Goal: Task Accomplishment & Management: Use online tool/utility

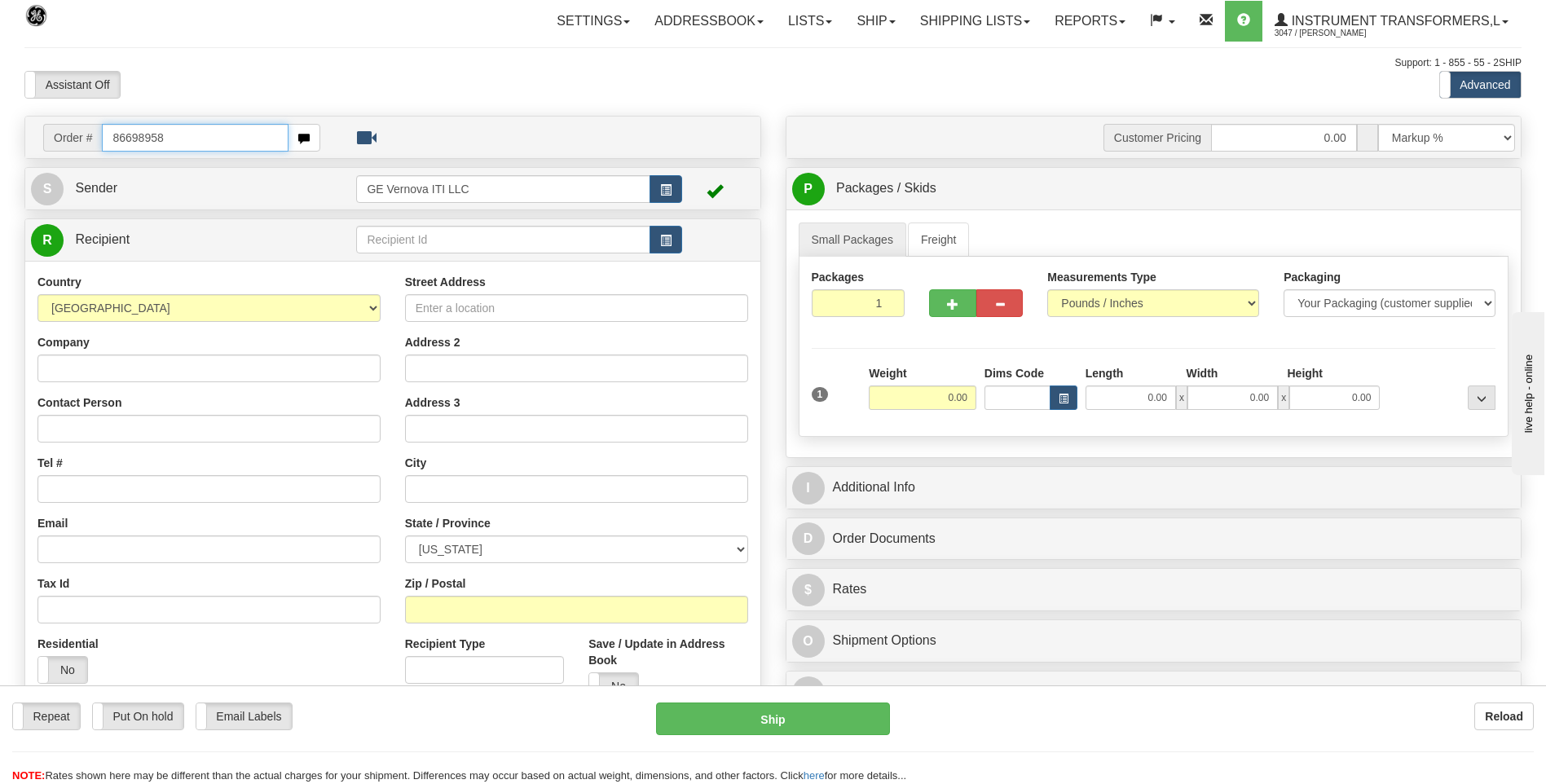
type input "86698958"
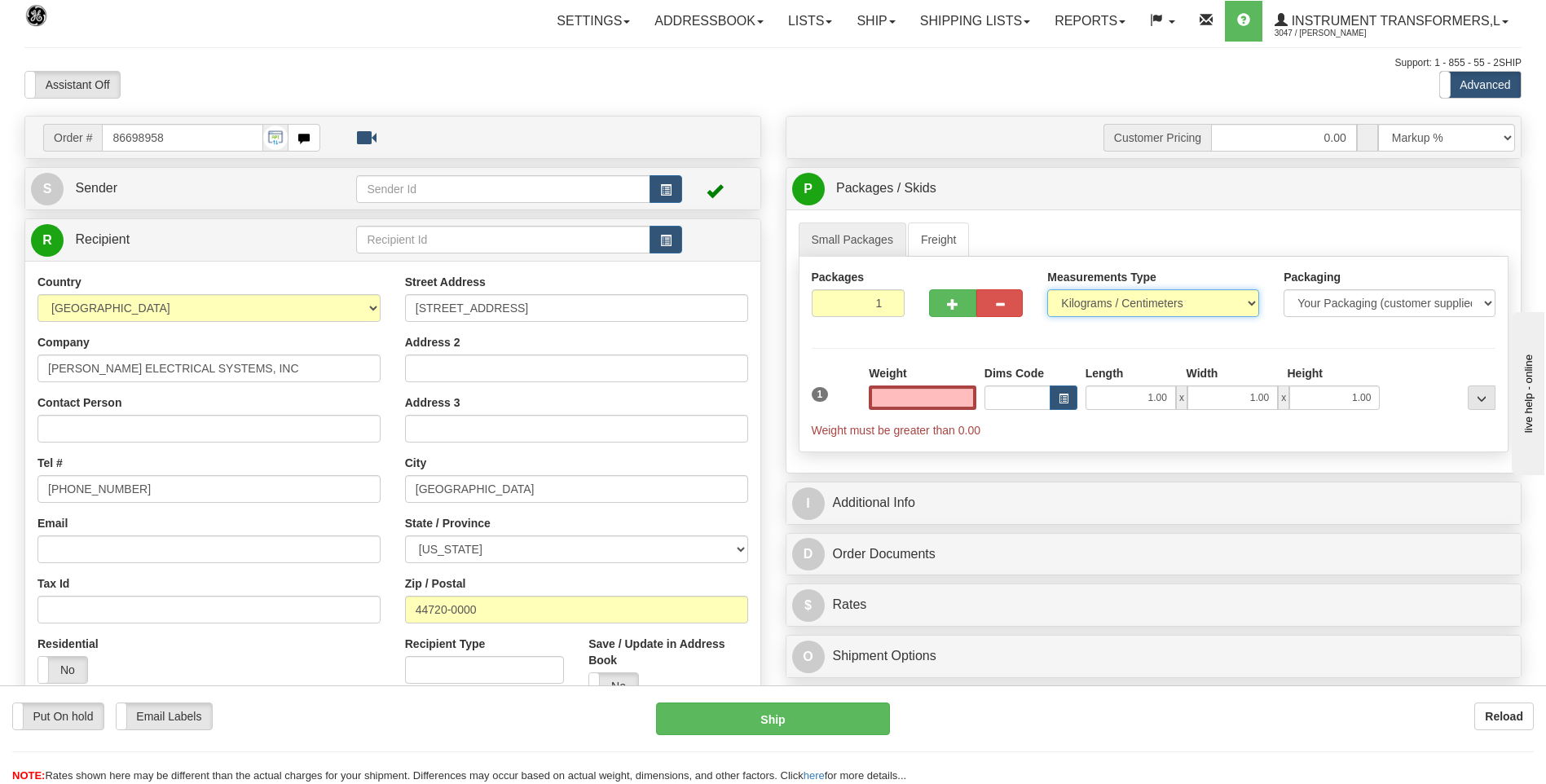
type input "0.00"
click at [1097, 298] on select "Pounds / Inches Kilograms / Centimeters" at bounding box center [1153, 303] width 212 height 28
select select "0"
click at [1047, 290] on select "Pounds / Inches Kilograms / Centimeters" at bounding box center [1153, 303] width 212 height 28
click at [978, 400] on div "Weight 0.00" at bounding box center [922, 393] width 115 height 57
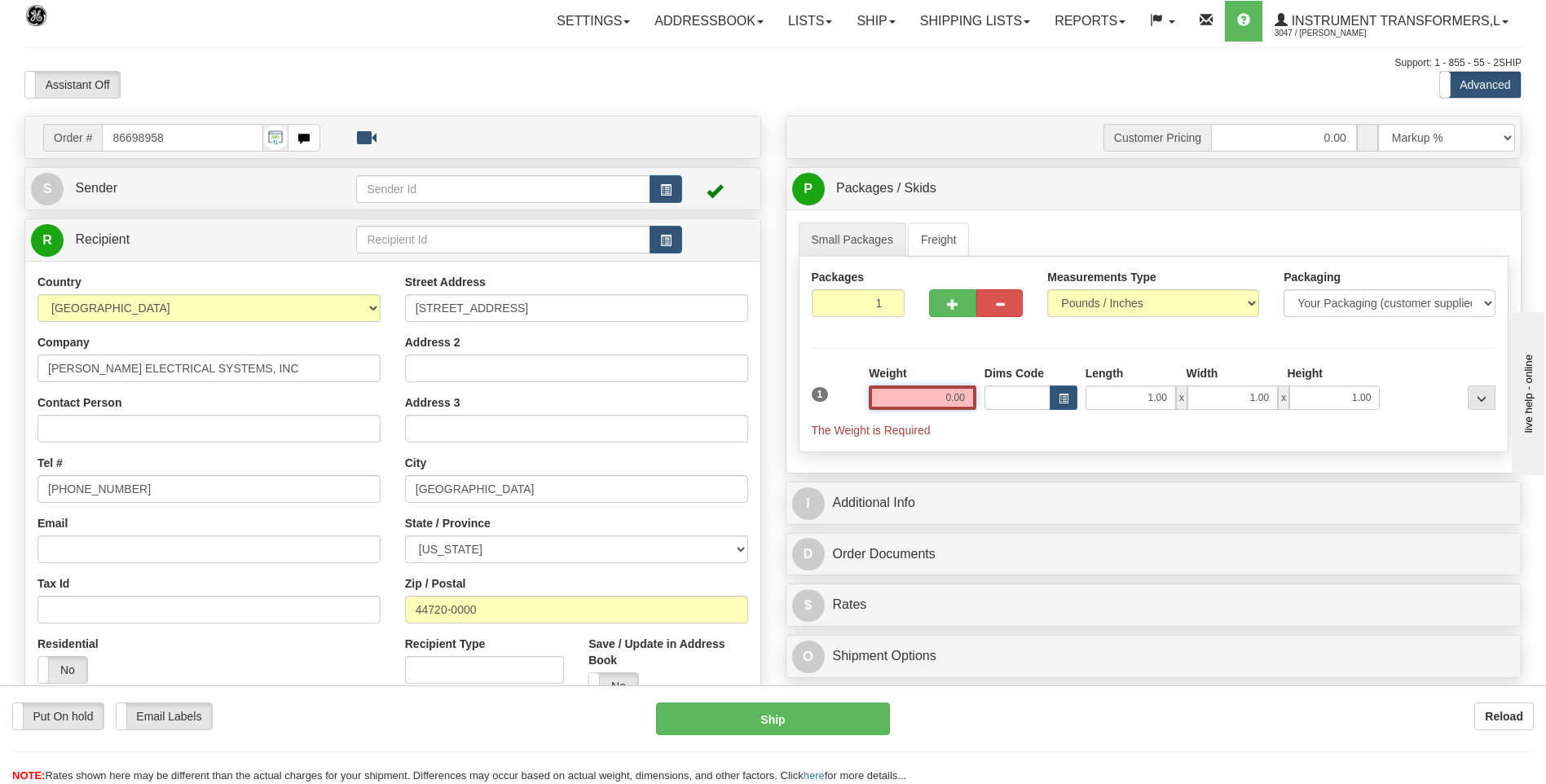
click at [967, 400] on input "0.00" at bounding box center [922, 397] width 107 height 24
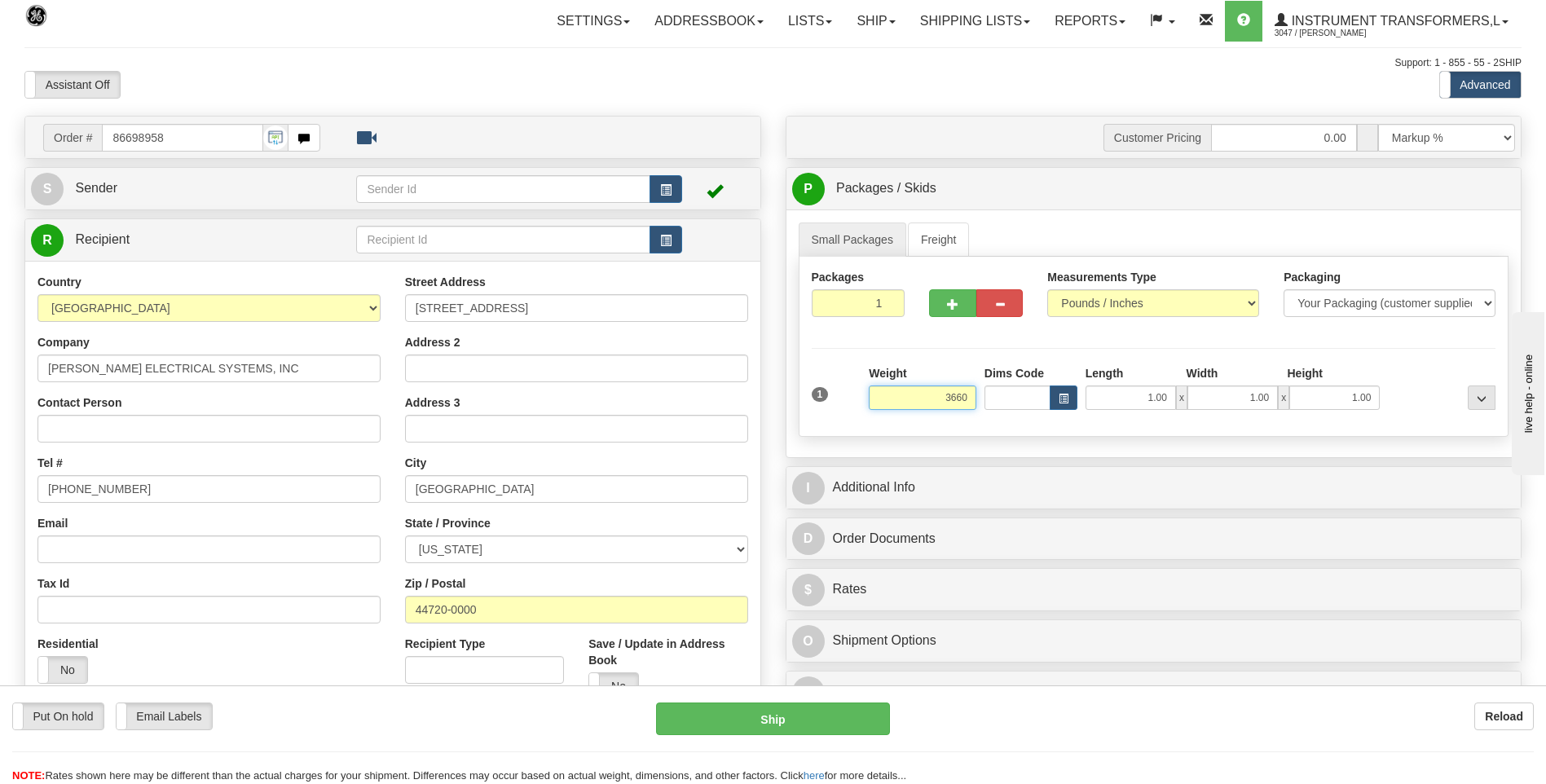
click button "Delete" at bounding box center [0, 0] width 0 height 0
type input "3660.00"
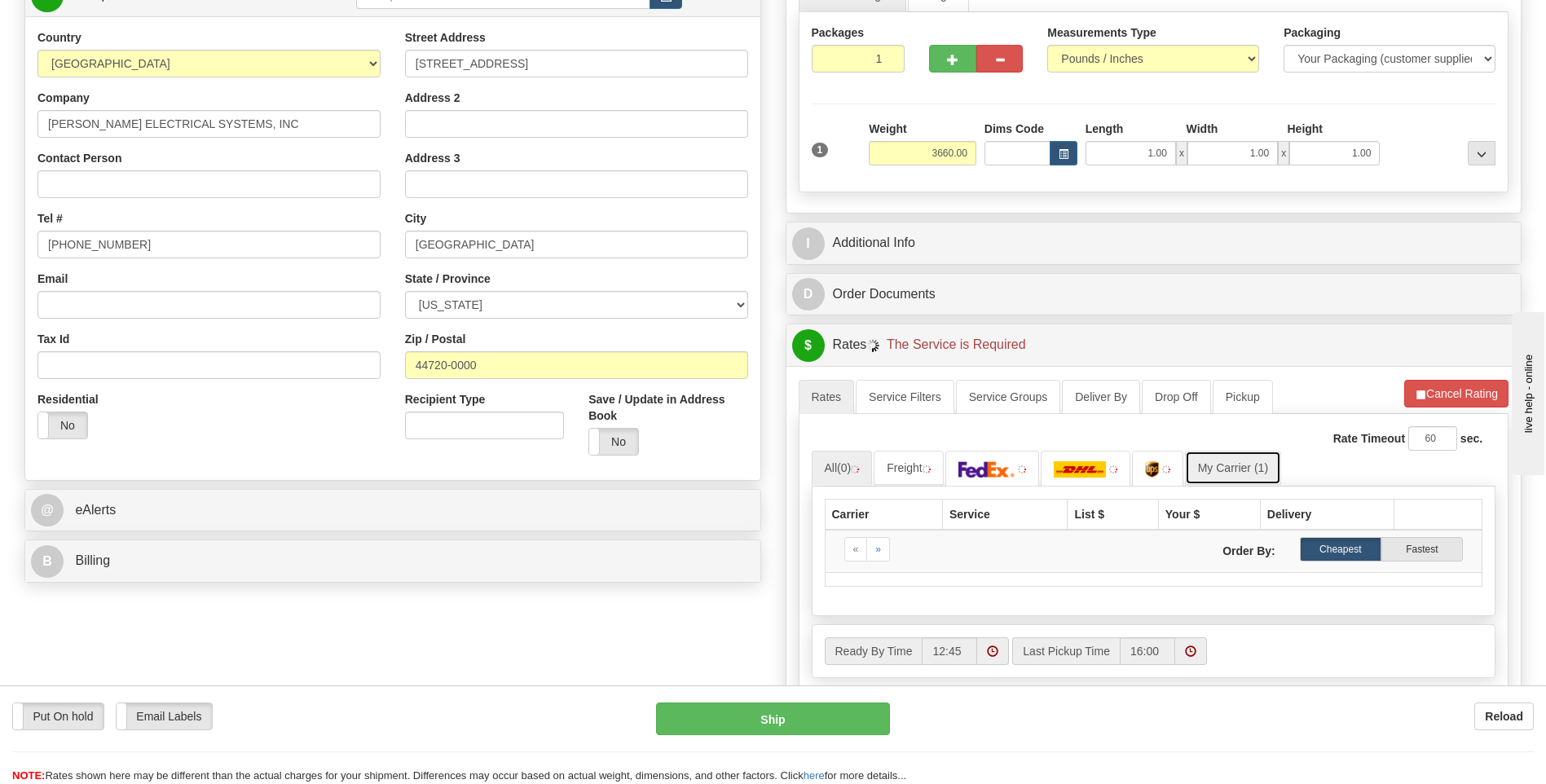
click at [1245, 462] on link "My Carrier (1)" at bounding box center [1233, 468] width 97 height 34
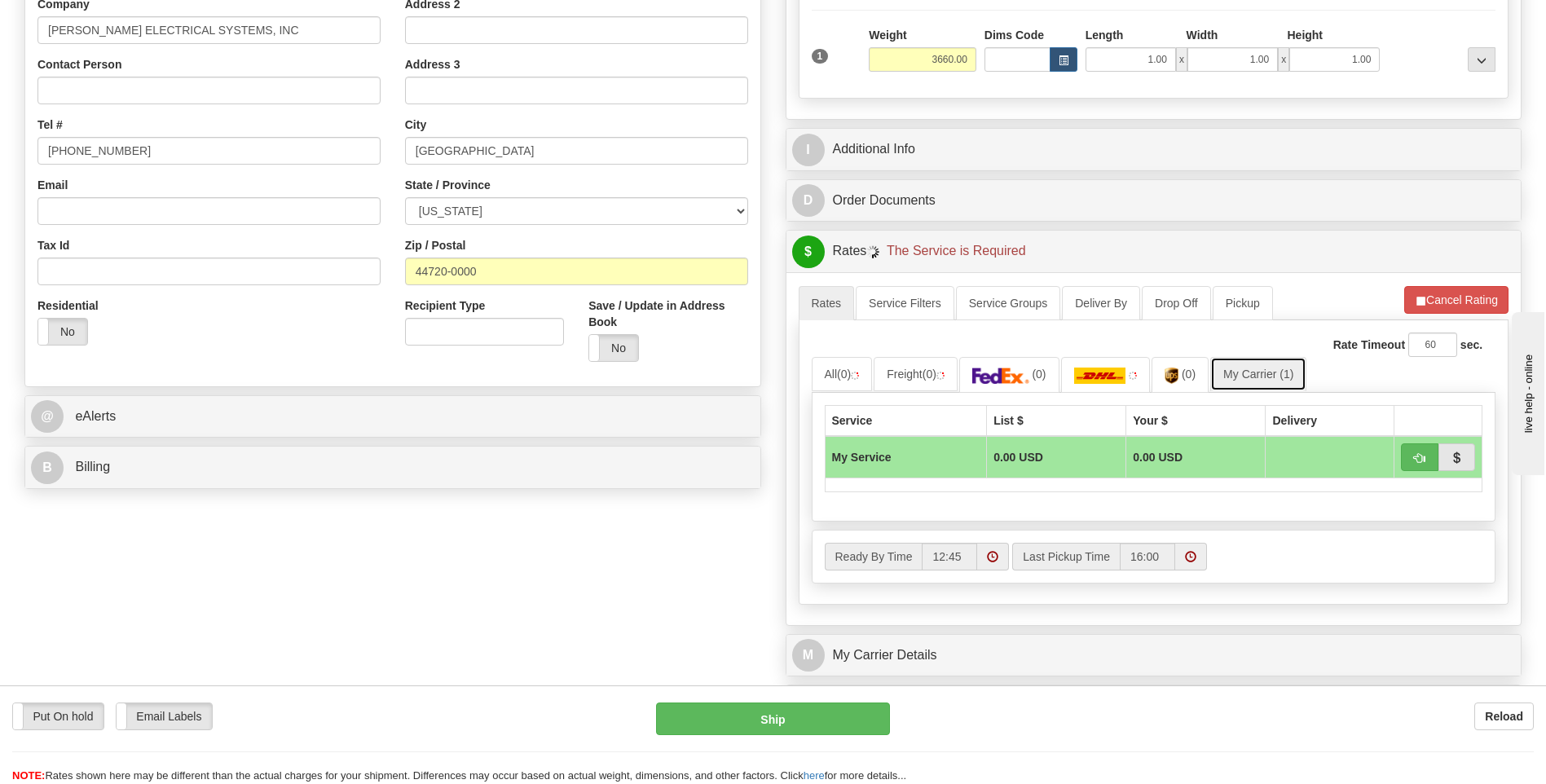
scroll to position [489, 0]
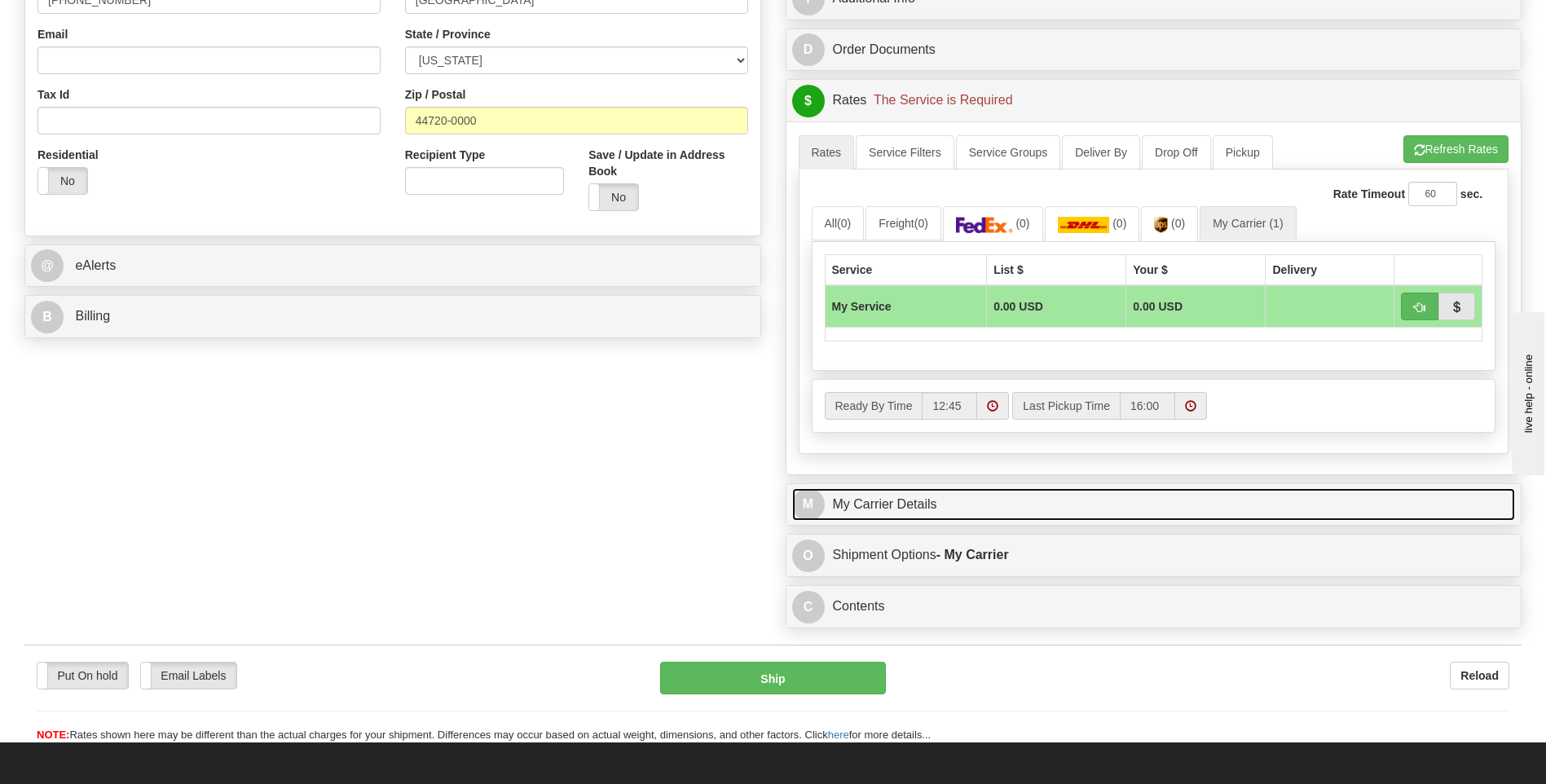
click at [960, 495] on link "M My Carrier Details" at bounding box center [1153, 504] width 723 height 33
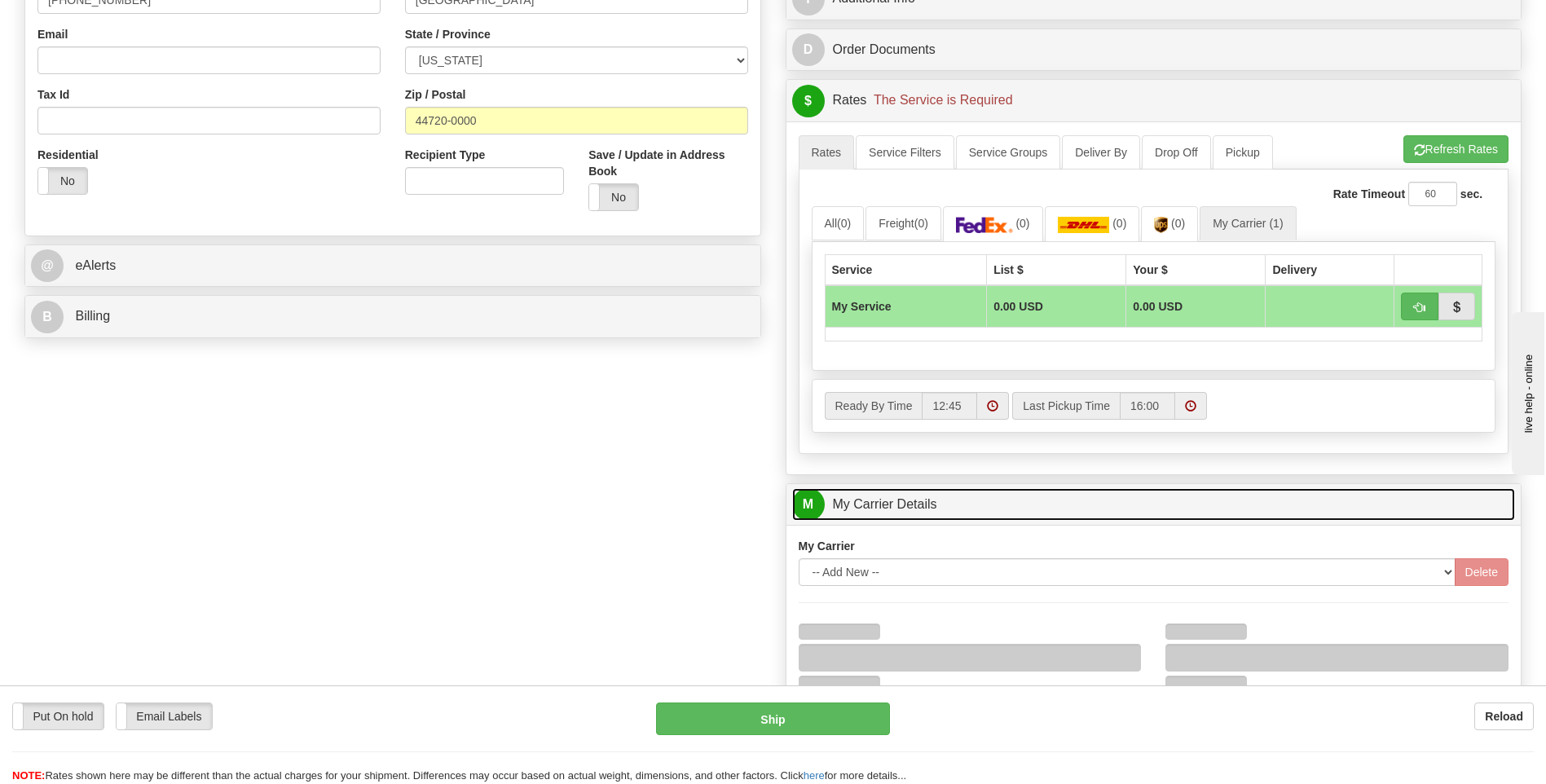
scroll to position [652, 0]
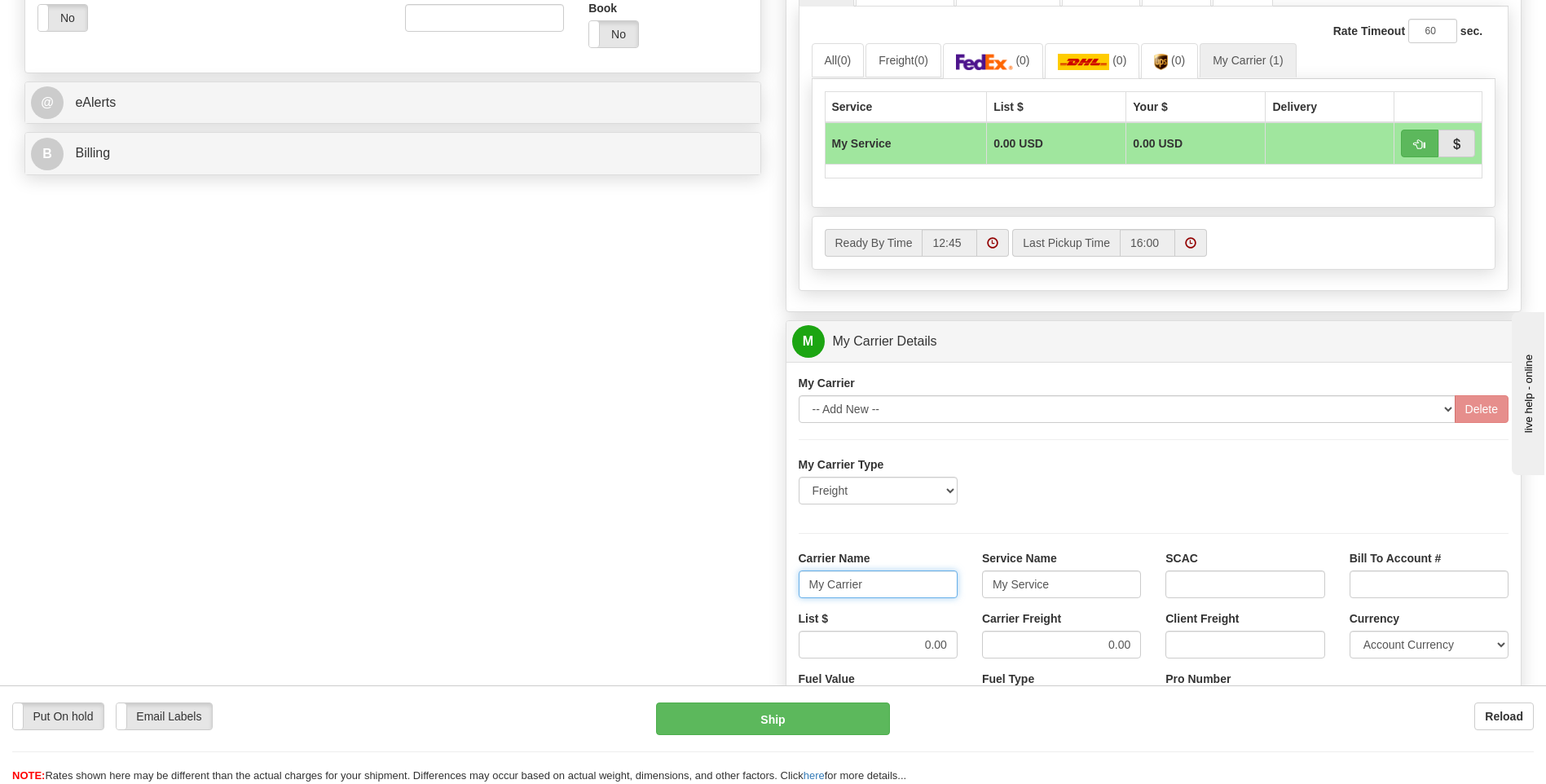
drag, startPoint x: 891, startPoint y: 586, endPoint x: 777, endPoint y: 590, distance: 114.1
click at [777, 590] on div "Customer Pricing 0.00 Markup % Discount % Flat Amount Per Pound Flat Amount Mar…" at bounding box center [1153, 249] width 761 height 1572
type input "averi"
type input "LTL"
drag, startPoint x: 946, startPoint y: 640, endPoint x: 967, endPoint y: 639, distance: 21.0
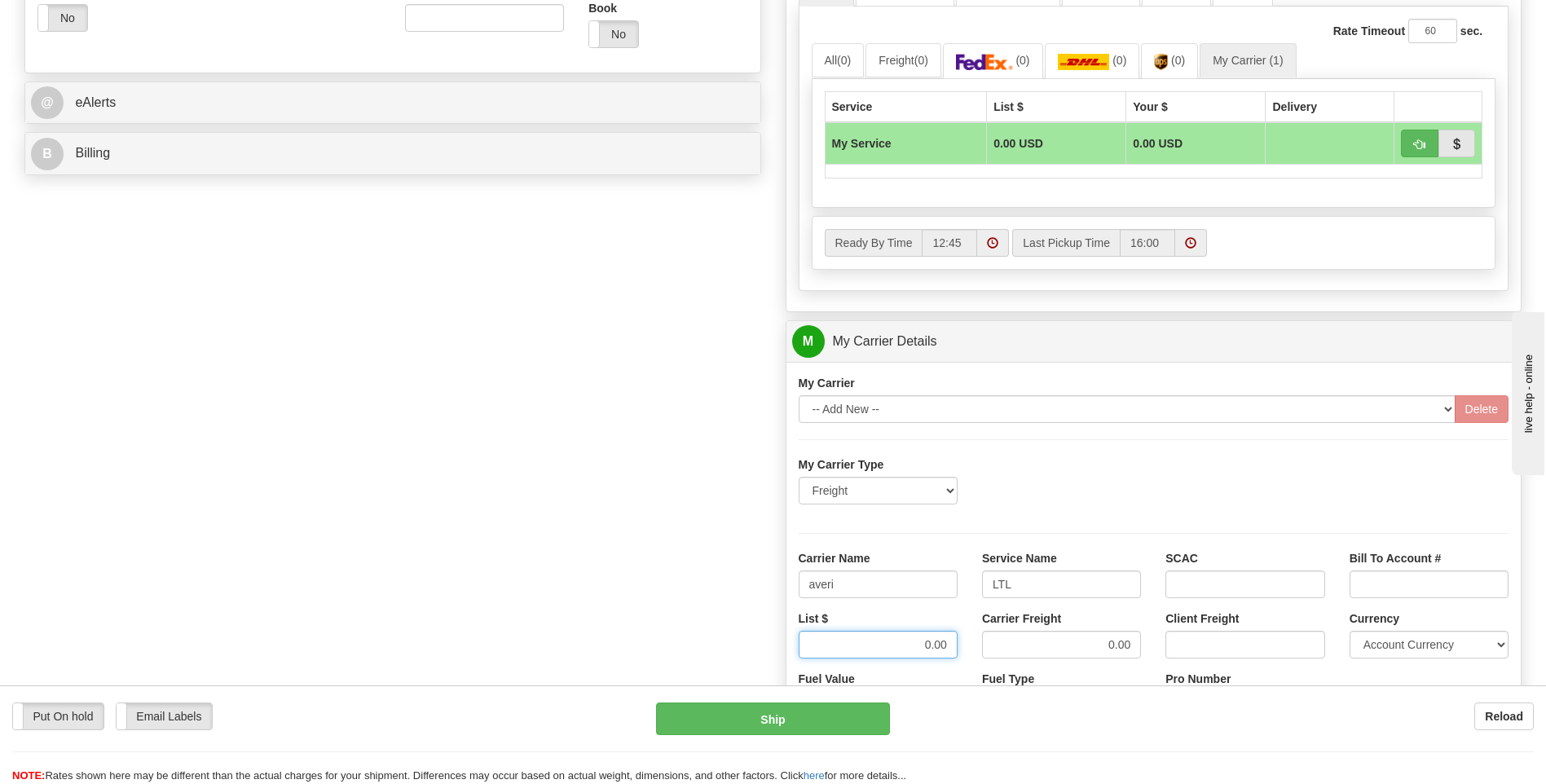
click at [967, 639] on div "List $ 0.00" at bounding box center [877, 640] width 183 height 60
type input "320"
type input "3"
drag, startPoint x: 939, startPoint y: 648, endPoint x: 891, endPoint y: 642, distance: 48.4
click at [891, 642] on input "320" at bounding box center [878, 644] width 159 height 28
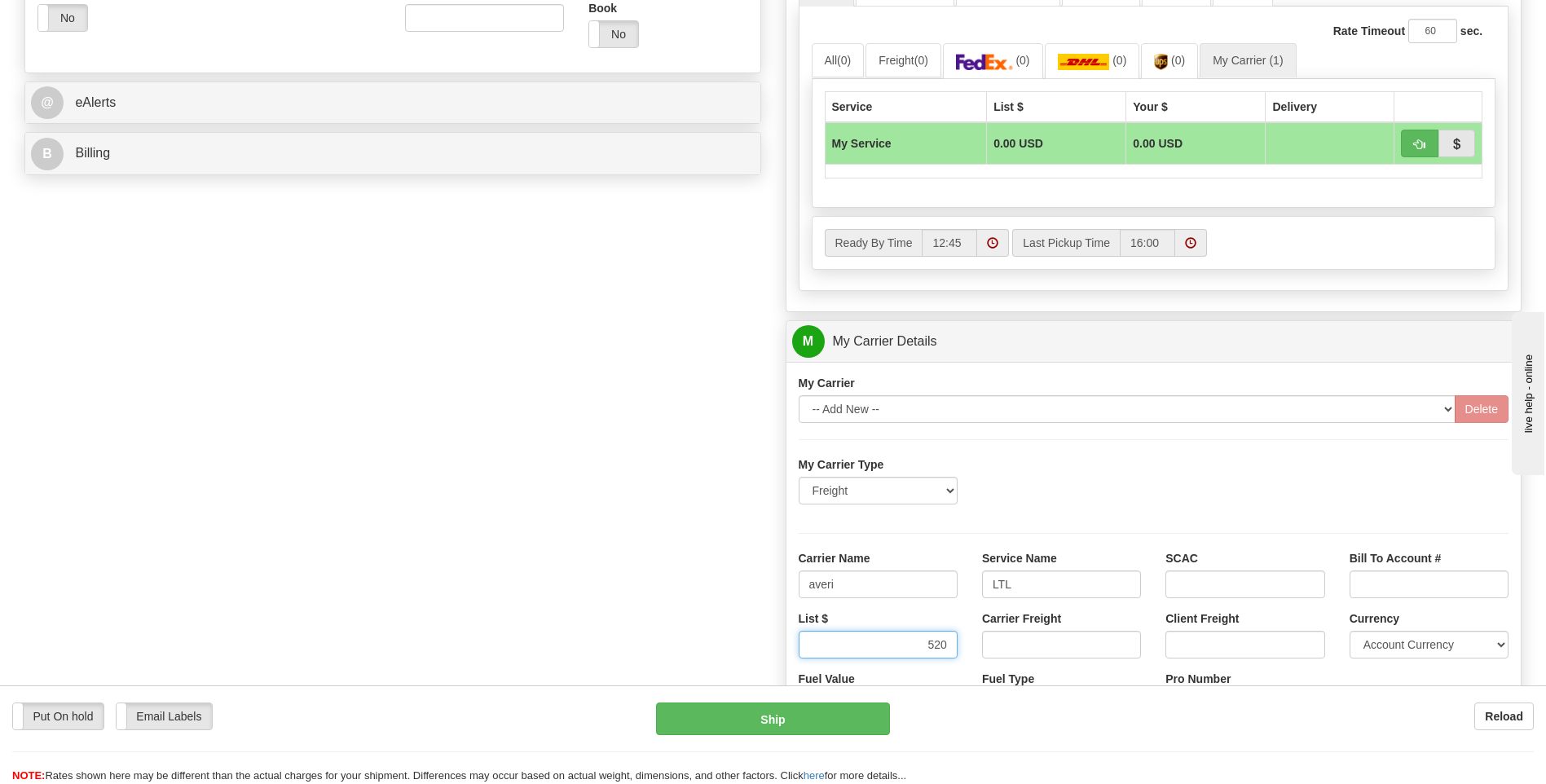
type input "520"
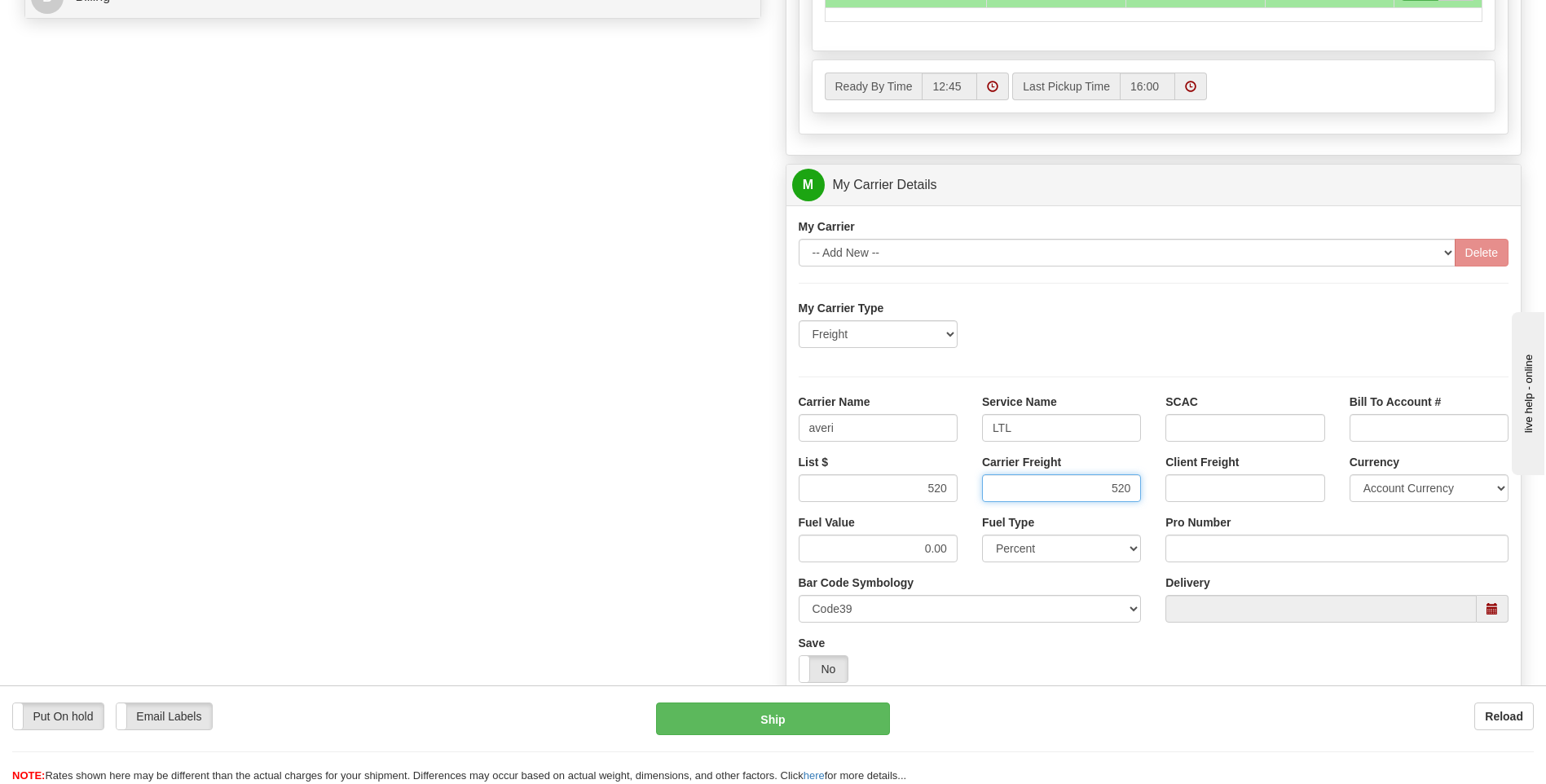
scroll to position [1059, 0]
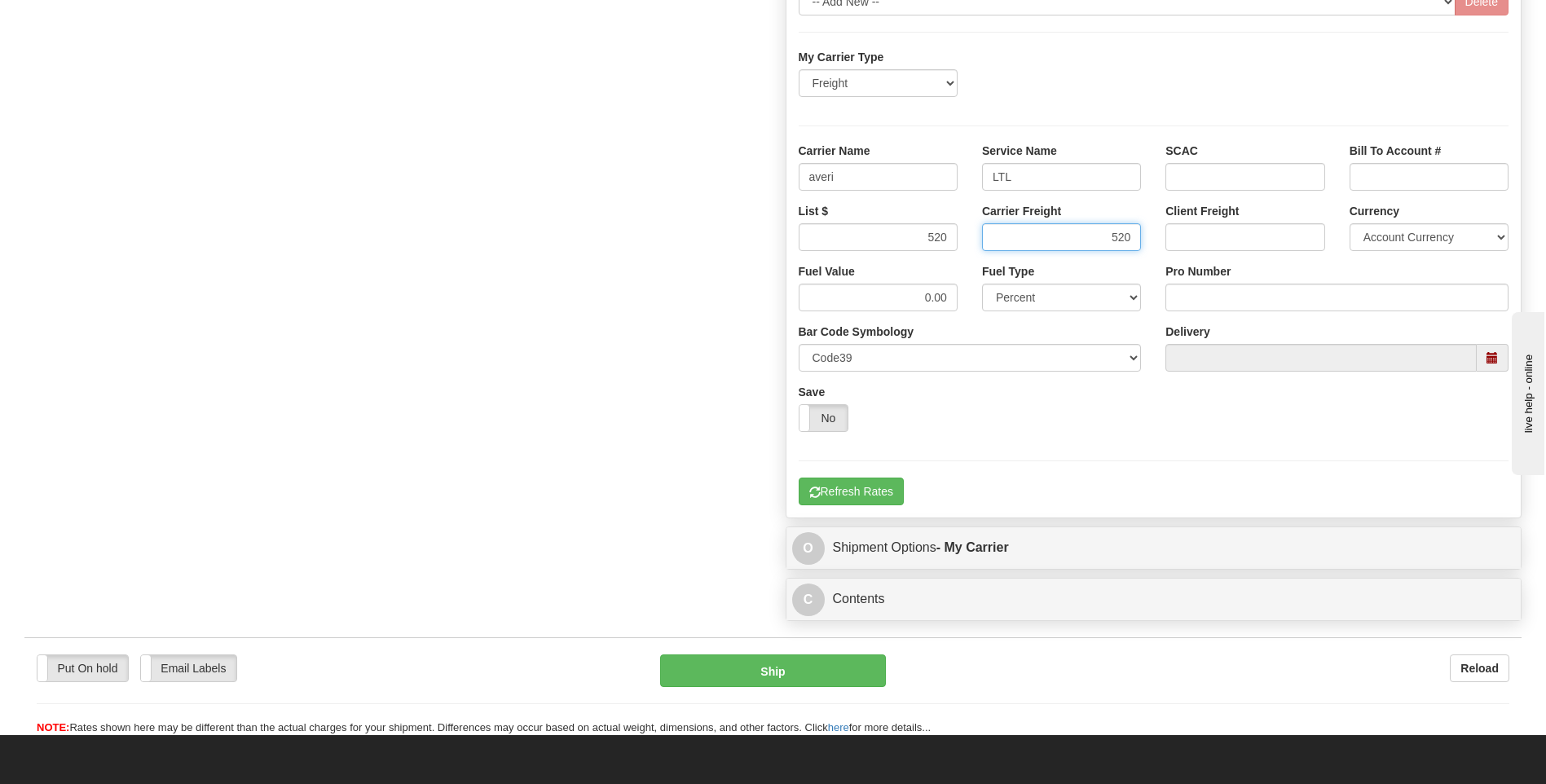
type input "520"
click at [1194, 297] on input "Pro Number" at bounding box center [1337, 297] width 343 height 28
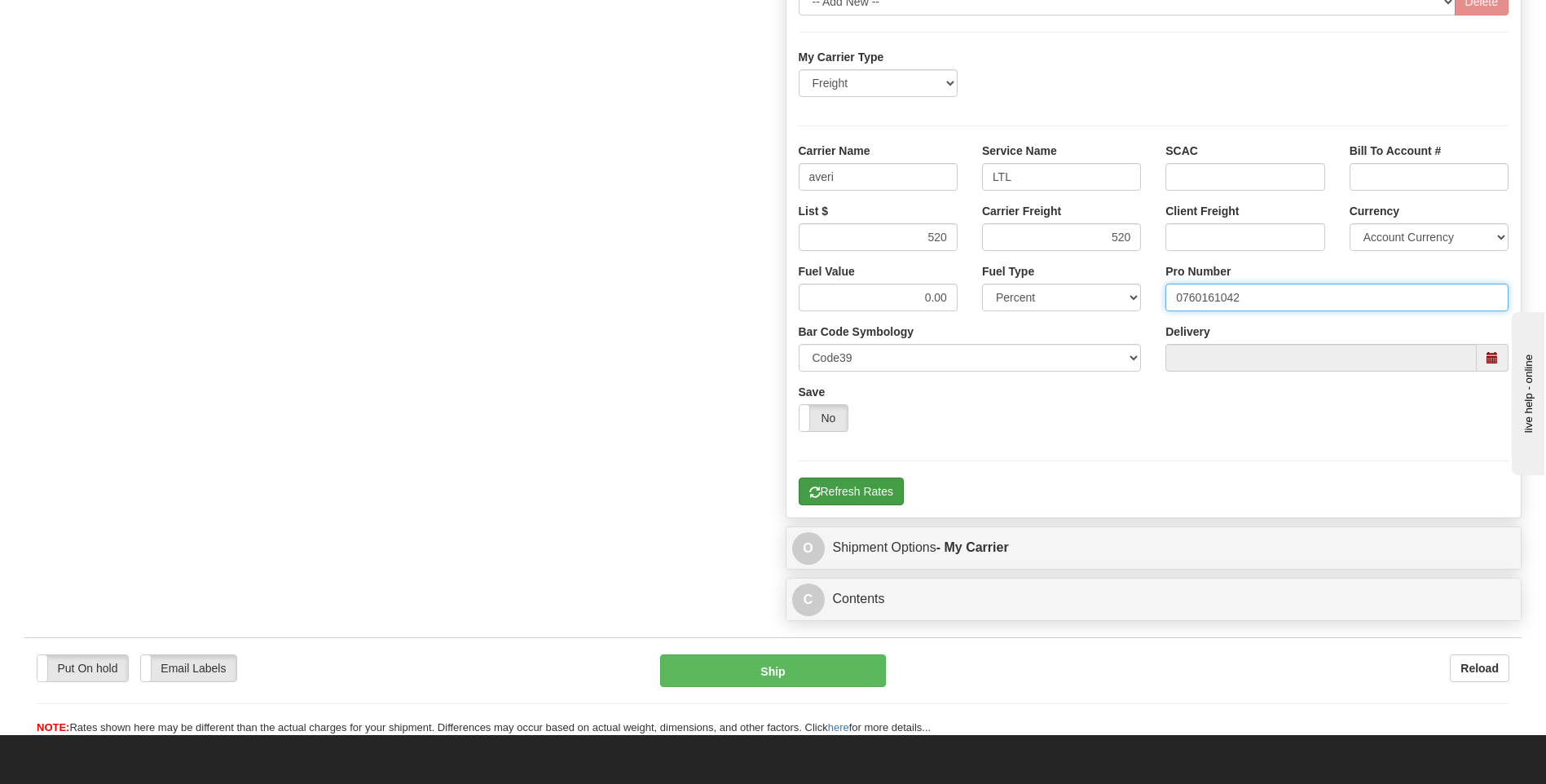
type input "0760161042"
click at [868, 482] on button "Refresh Rates" at bounding box center [851, 491] width 106 height 28
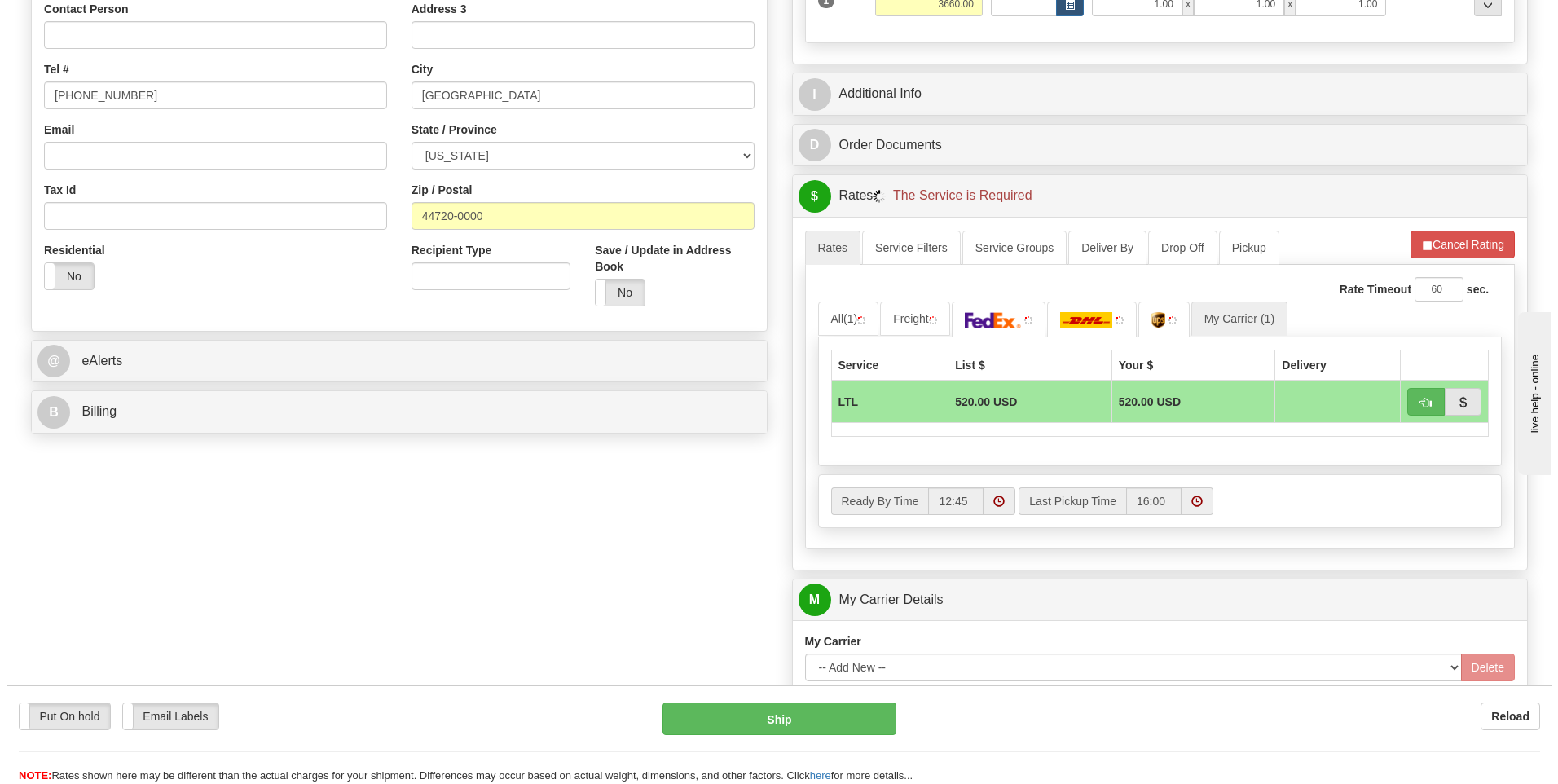
scroll to position [244, 0]
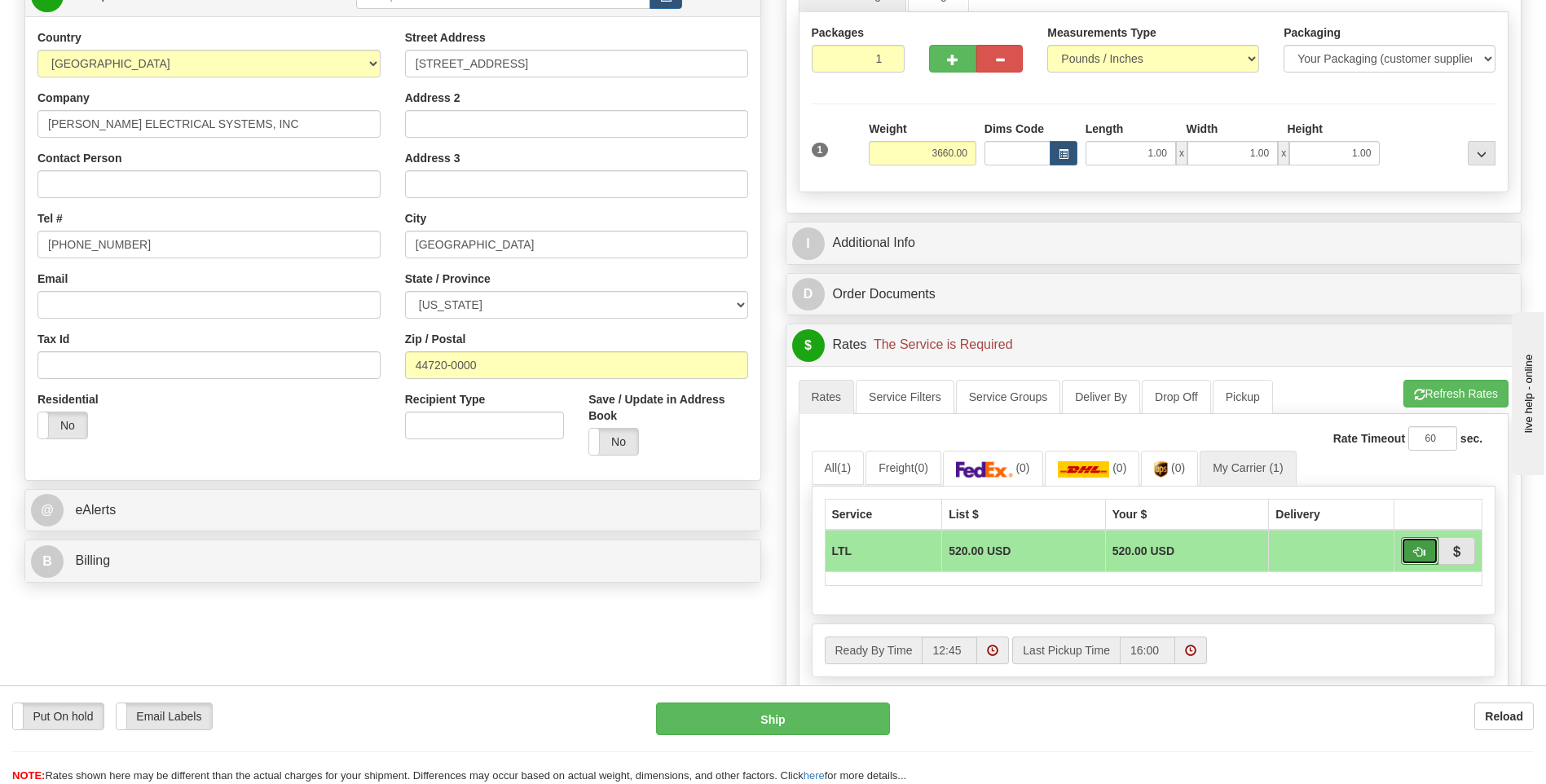
click at [1419, 549] on span "button" at bounding box center [1419, 552] width 12 height 11
type input "00"
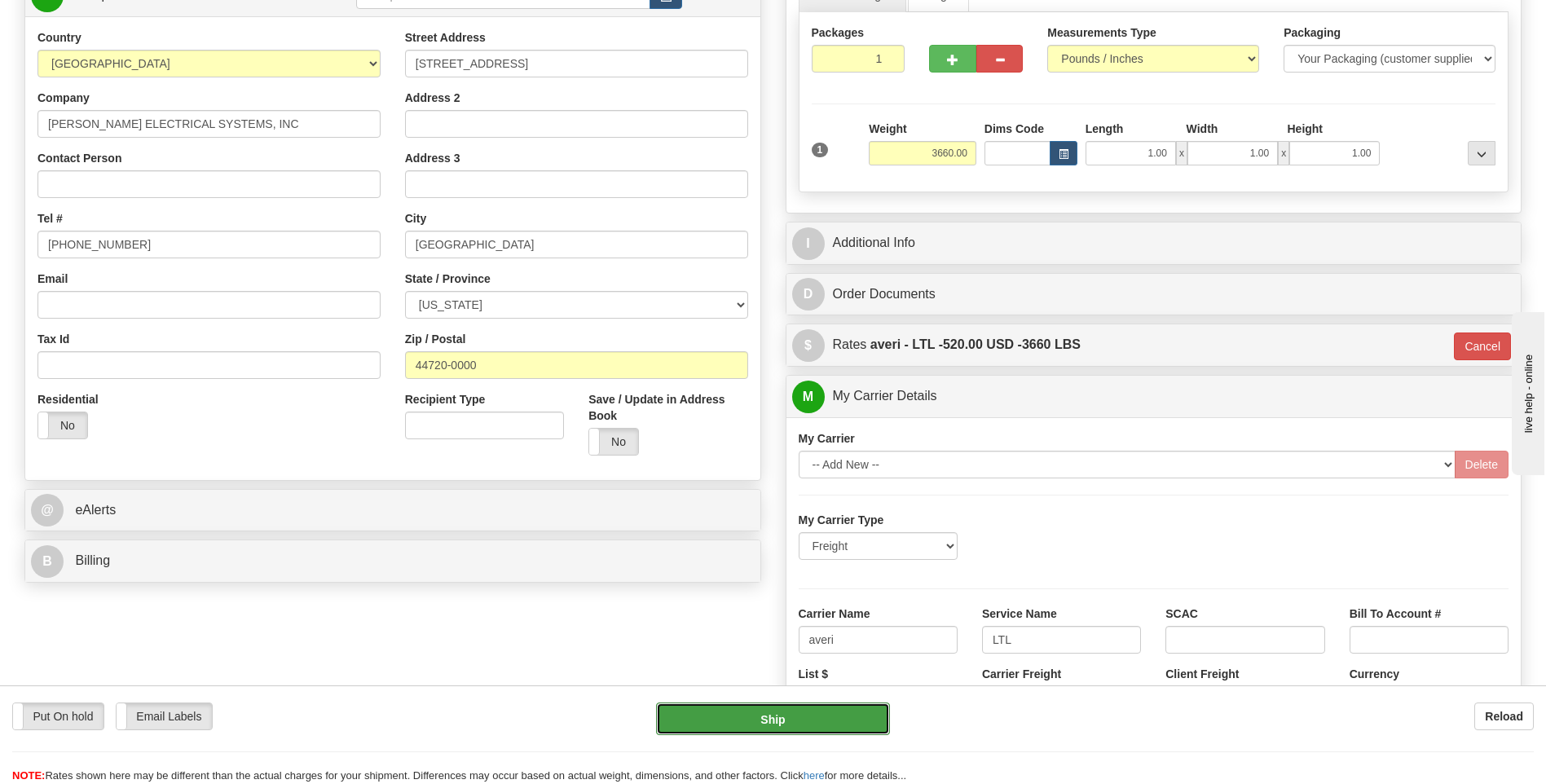
click at [823, 720] on button "Ship" at bounding box center [773, 719] width 233 height 32
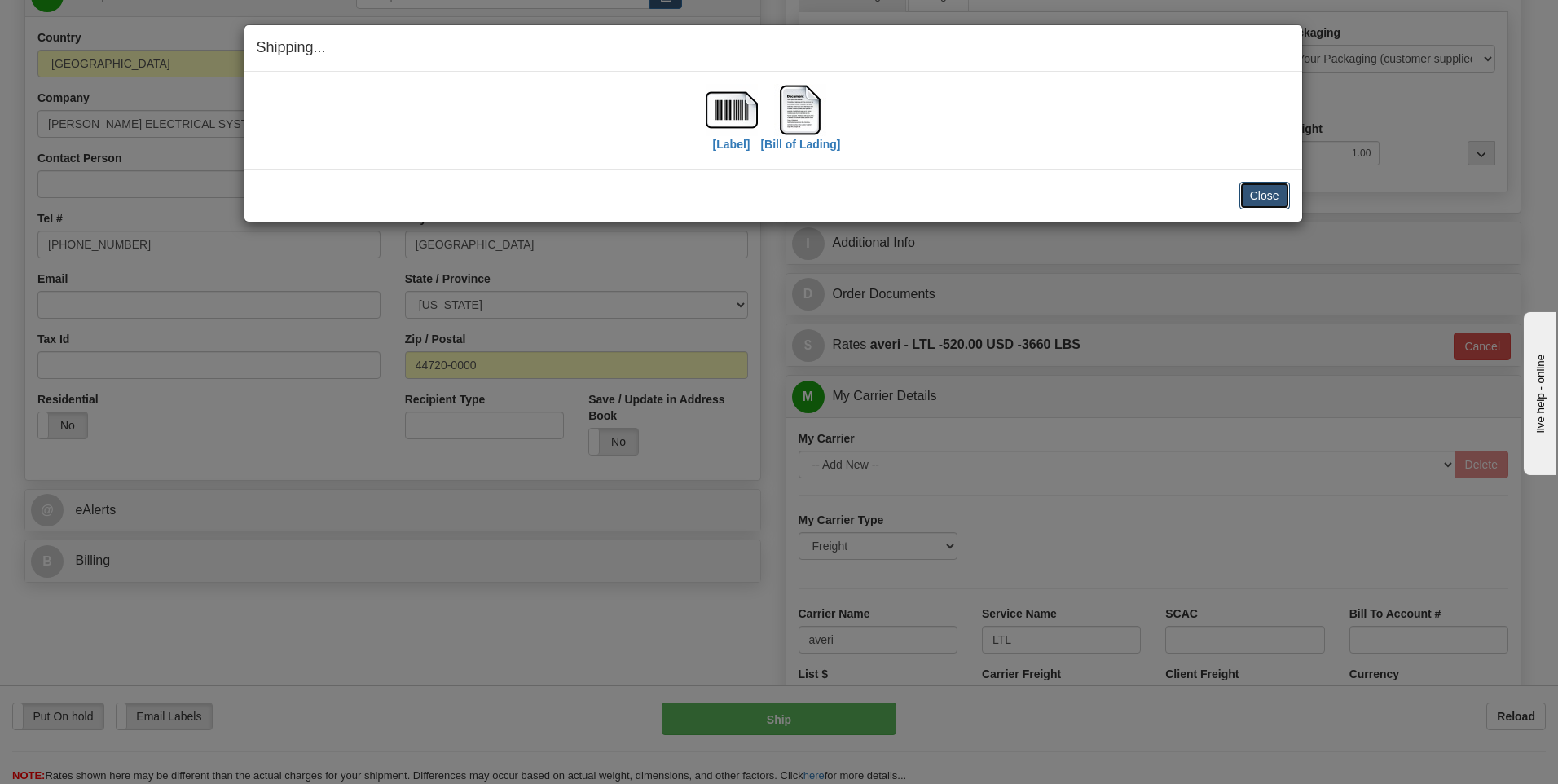
click at [1247, 197] on button "Close" at bounding box center [1265, 195] width 50 height 28
